Goal: Task Accomplishment & Management: Manage account settings

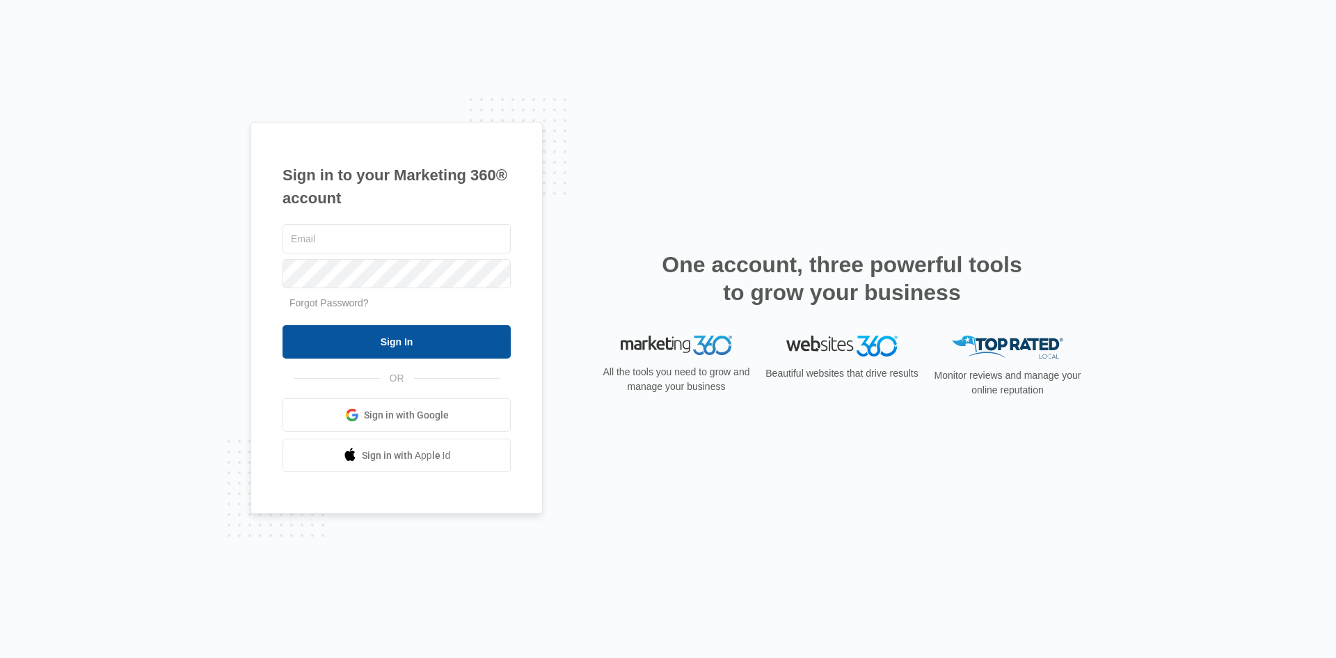
type input "[EMAIL_ADDRESS][PERSON_NAME][DOMAIN_NAME]"
click at [383, 337] on input "Sign In" at bounding box center [396, 341] width 228 height 33
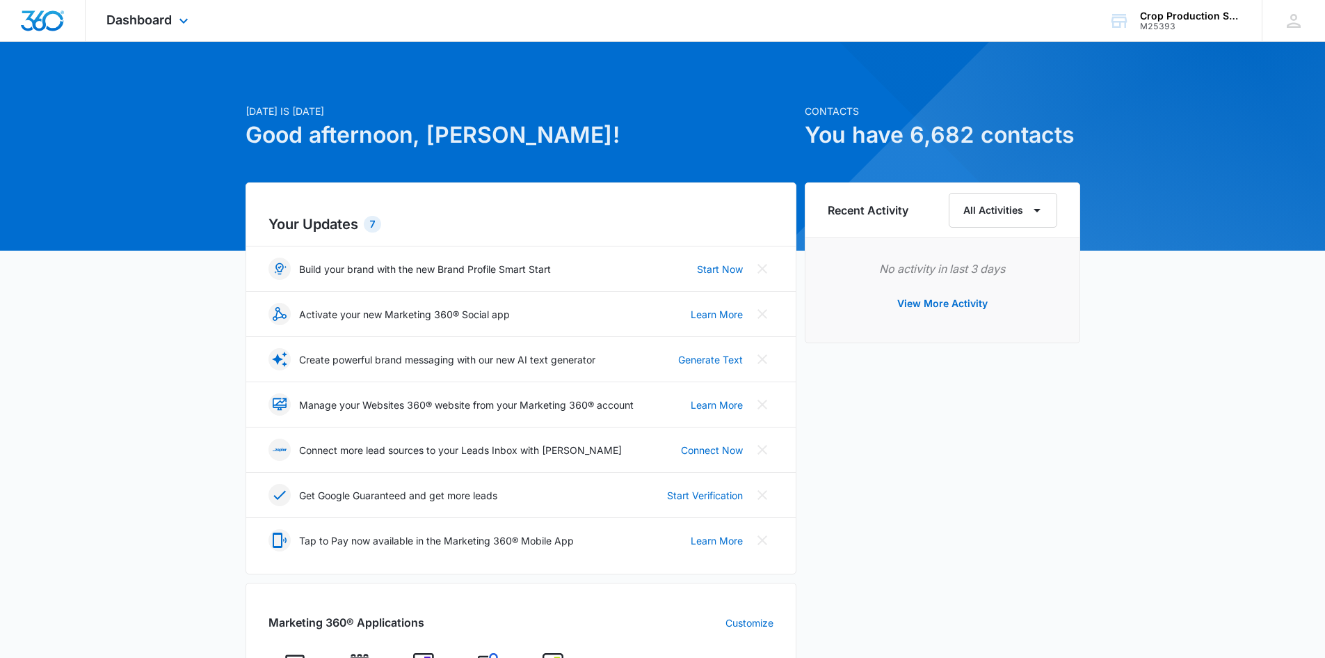
click at [154, 29] on div "Dashboard Apps Forms CRM Email Content Intelligence Files Brand Settings" at bounding box center [149, 20] width 127 height 41
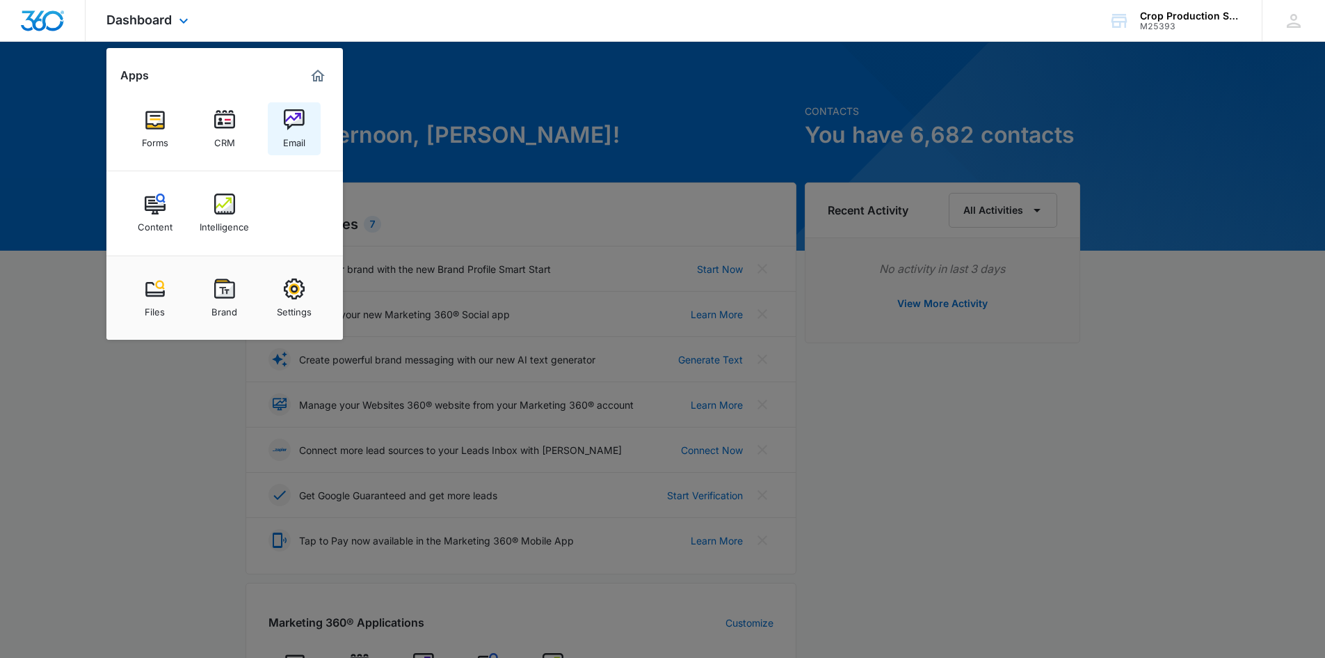
click at [284, 126] on img at bounding box center [294, 119] width 21 height 21
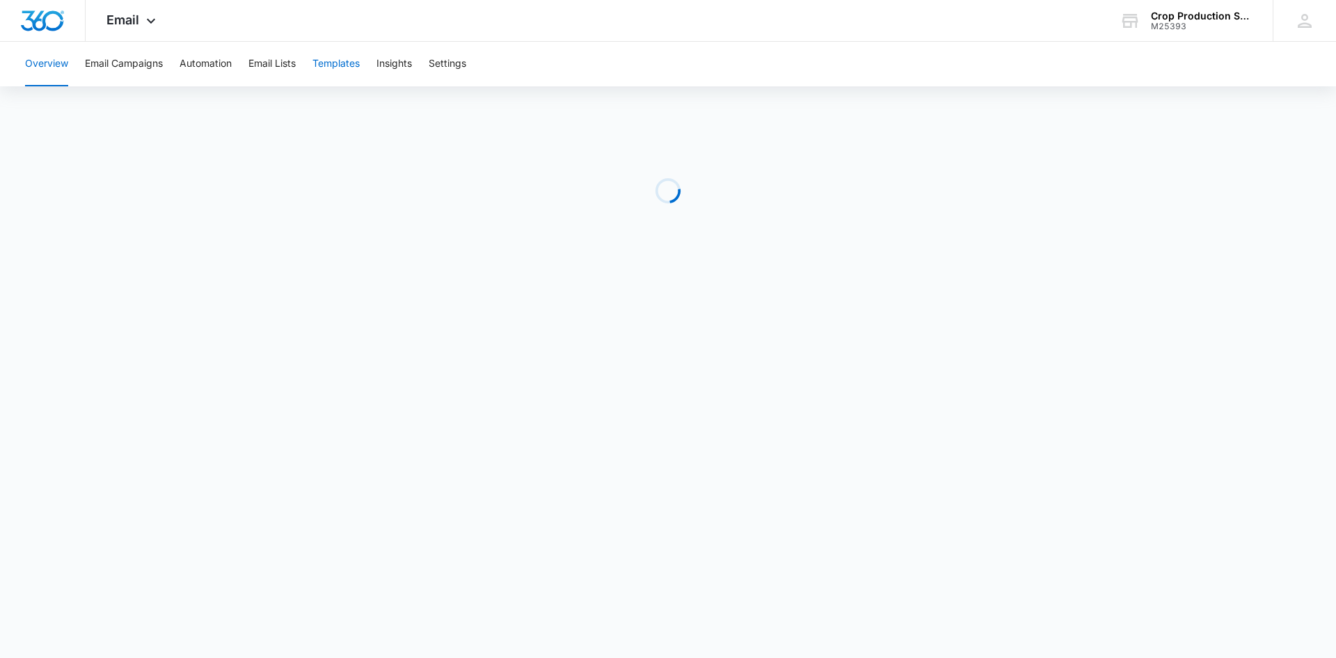
click at [357, 65] on button "Templates" at bounding box center [335, 64] width 47 height 45
